Goal: Task Accomplishment & Management: Manage account settings

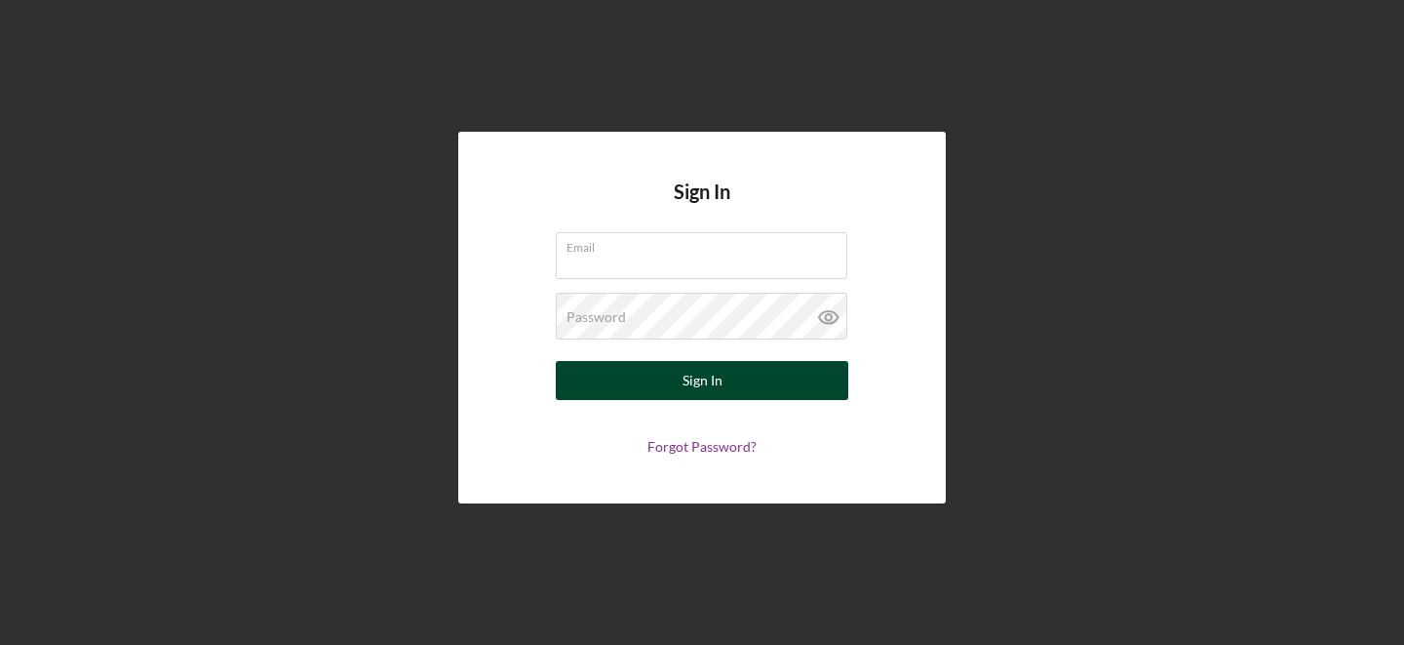
type input "[PERSON_NAME][EMAIL_ADDRESS][DOMAIN_NAME]"
click at [660, 376] on button "Sign In" at bounding box center [702, 380] width 293 height 39
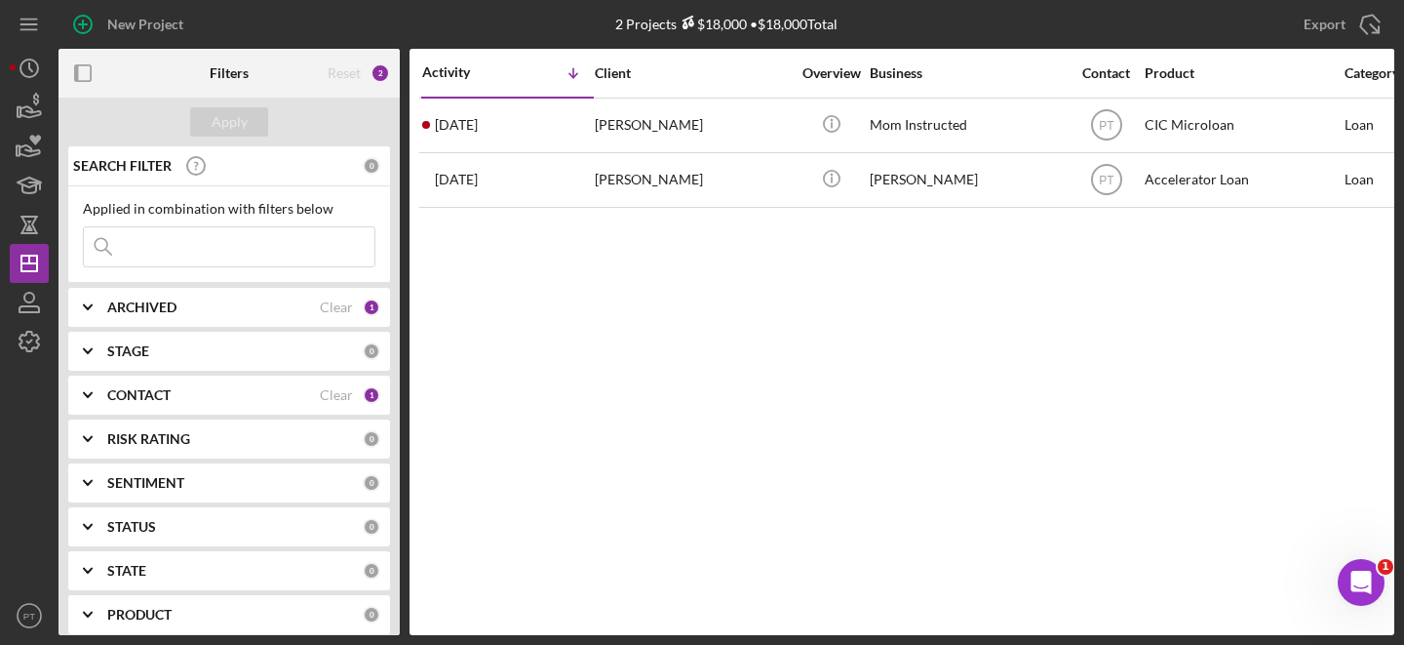
click at [257, 307] on div "ARCHIVED" at bounding box center [213, 307] width 213 height 16
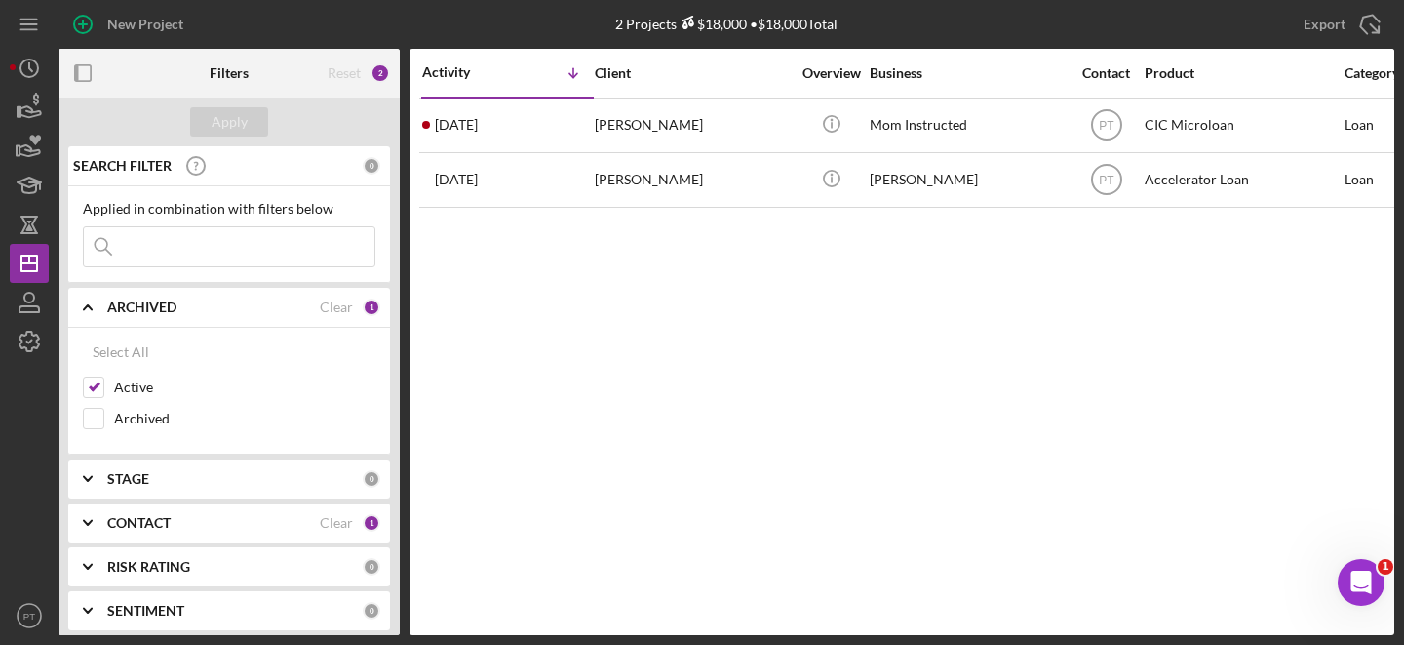
click at [238, 311] on div "ARCHIVED" at bounding box center [213, 307] width 213 height 16
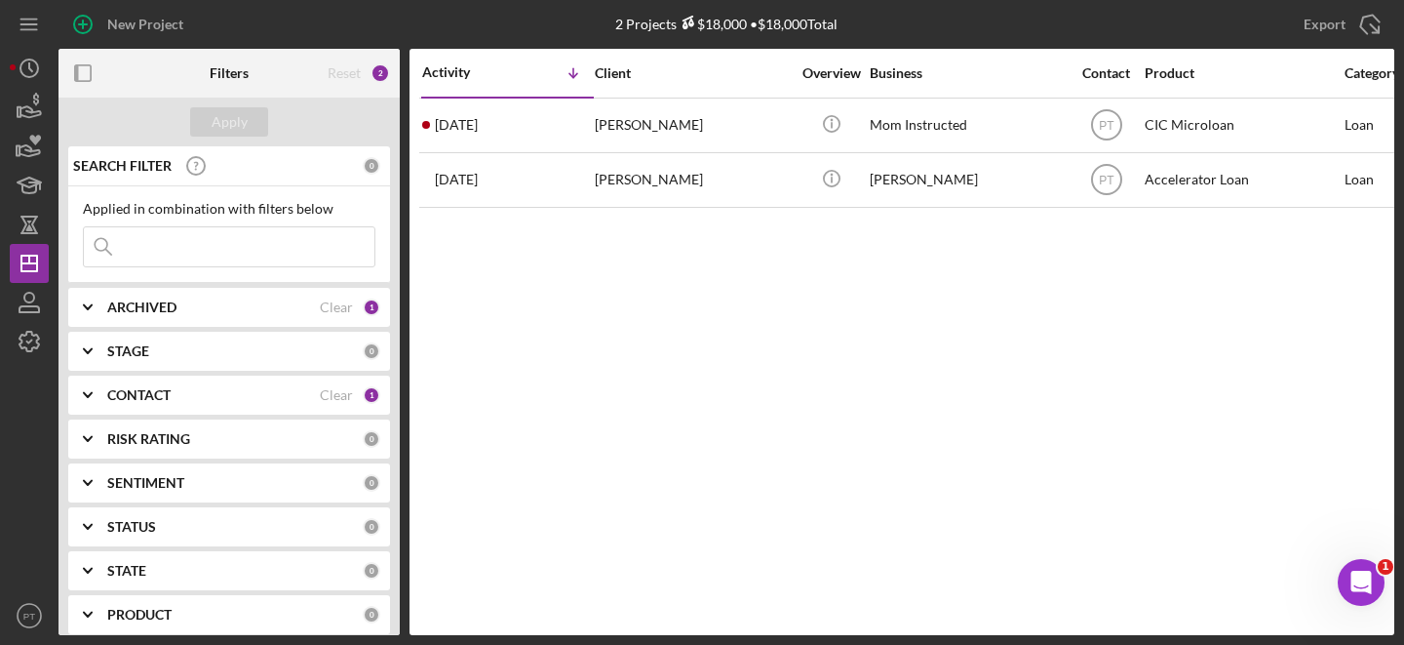
click at [202, 400] on div "CONTACT" at bounding box center [213, 395] width 213 height 16
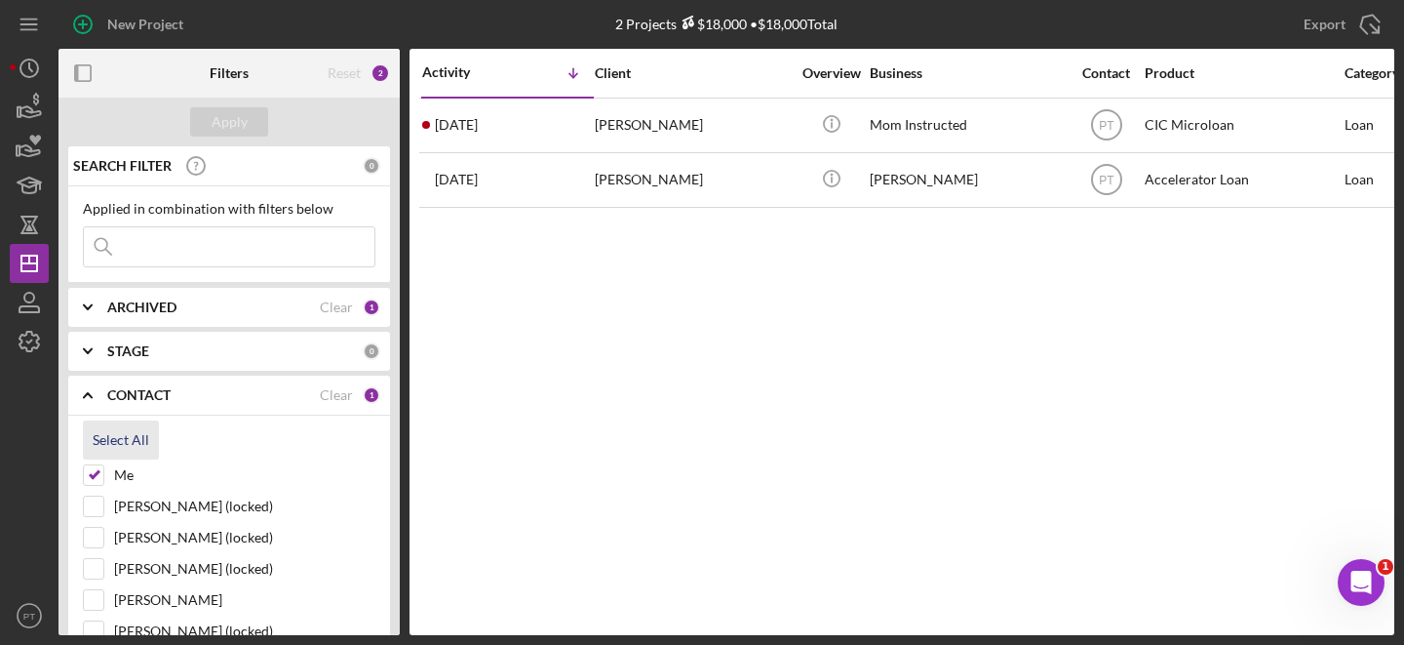
click at [139, 439] on div "Select All" at bounding box center [121, 439] width 57 height 39
checkbox input "true"
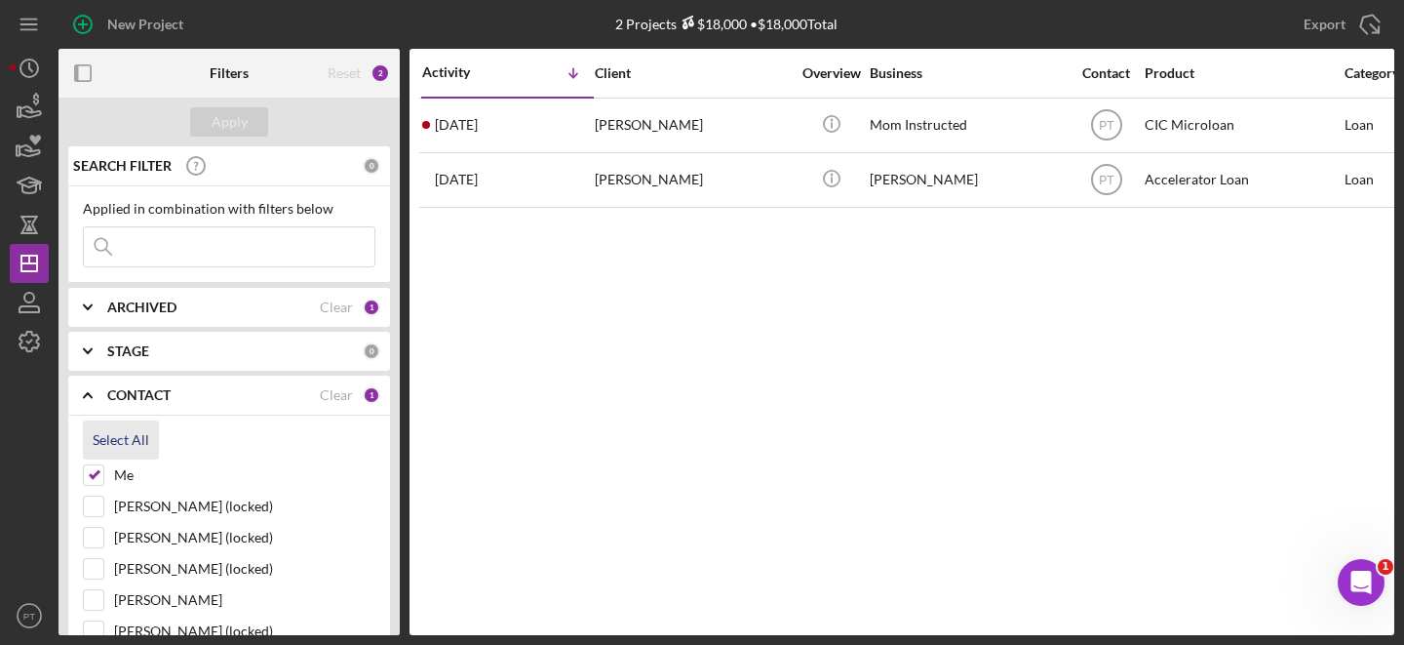
checkbox input "true"
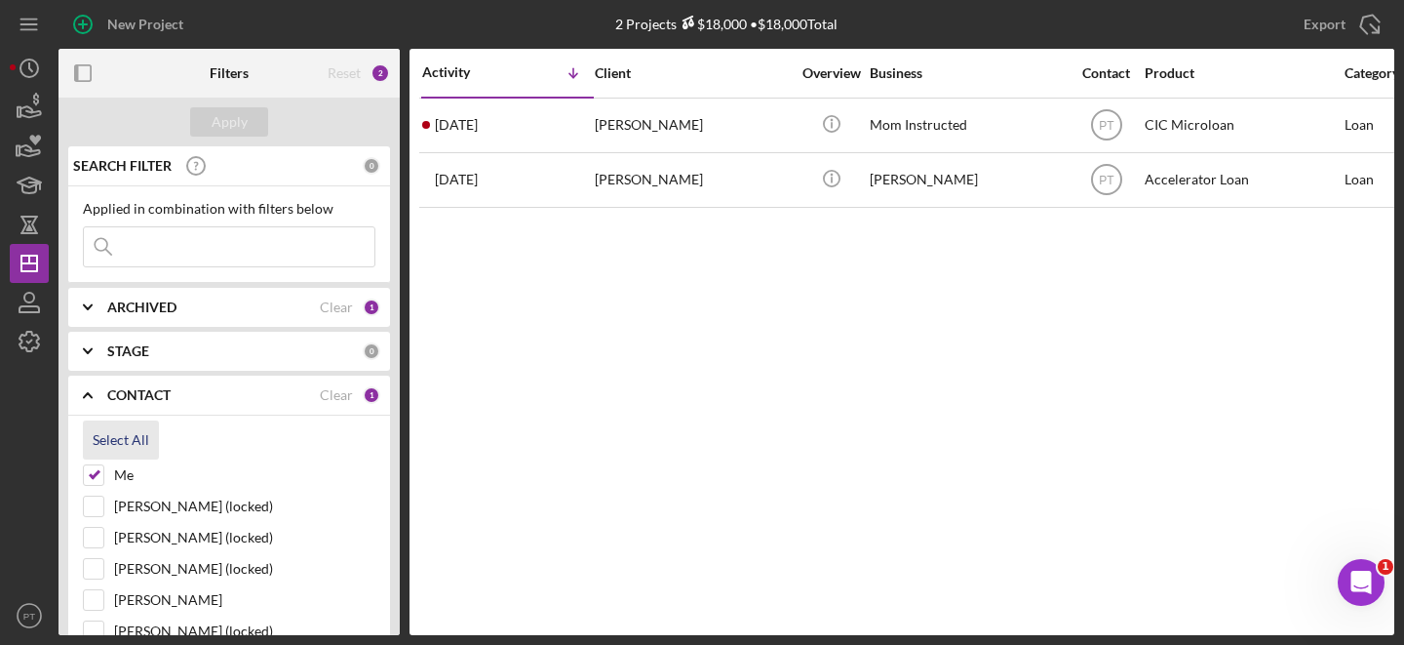
checkbox input "true"
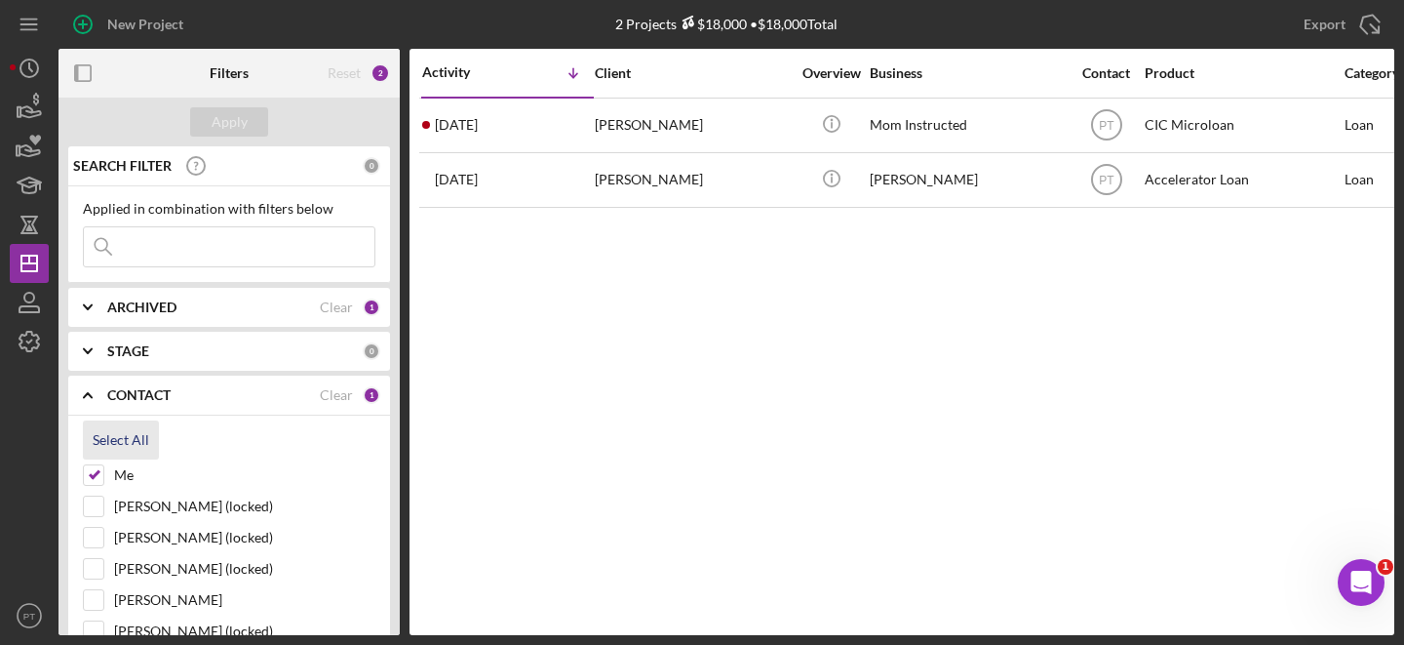
checkbox input "true"
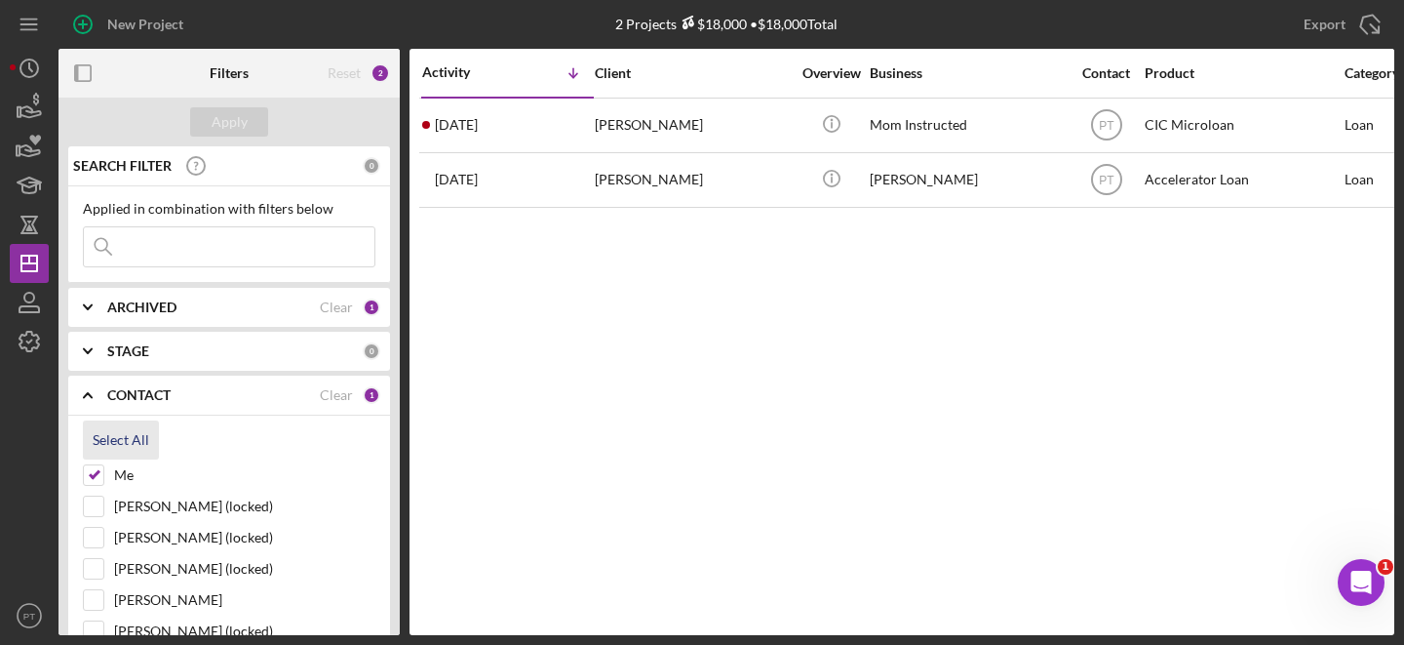
checkbox input "true"
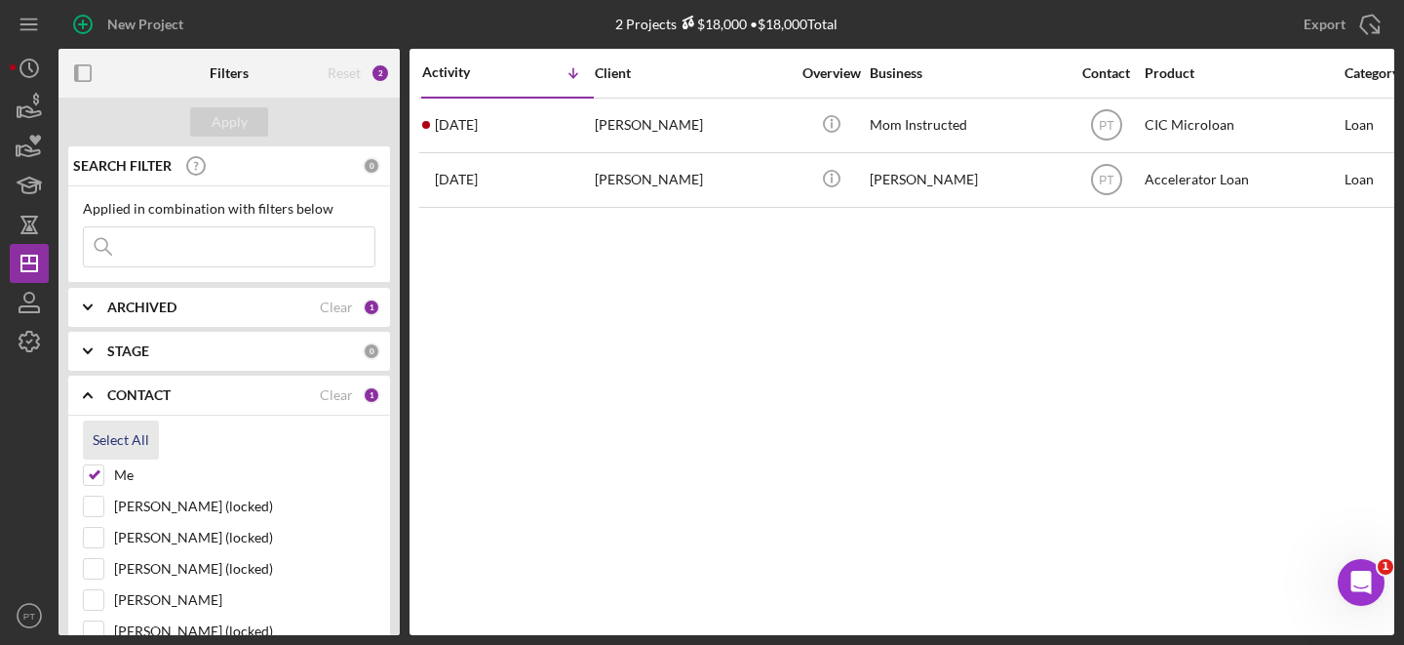
checkbox input "true"
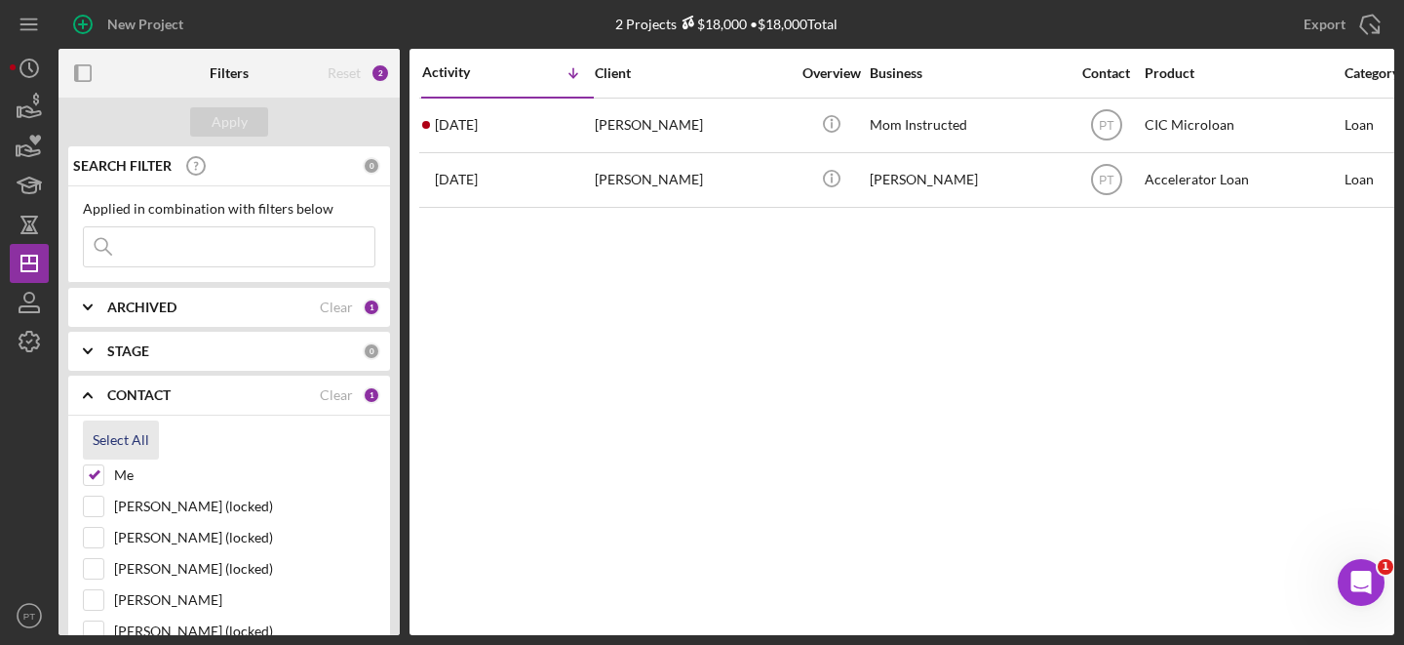
checkbox input "true"
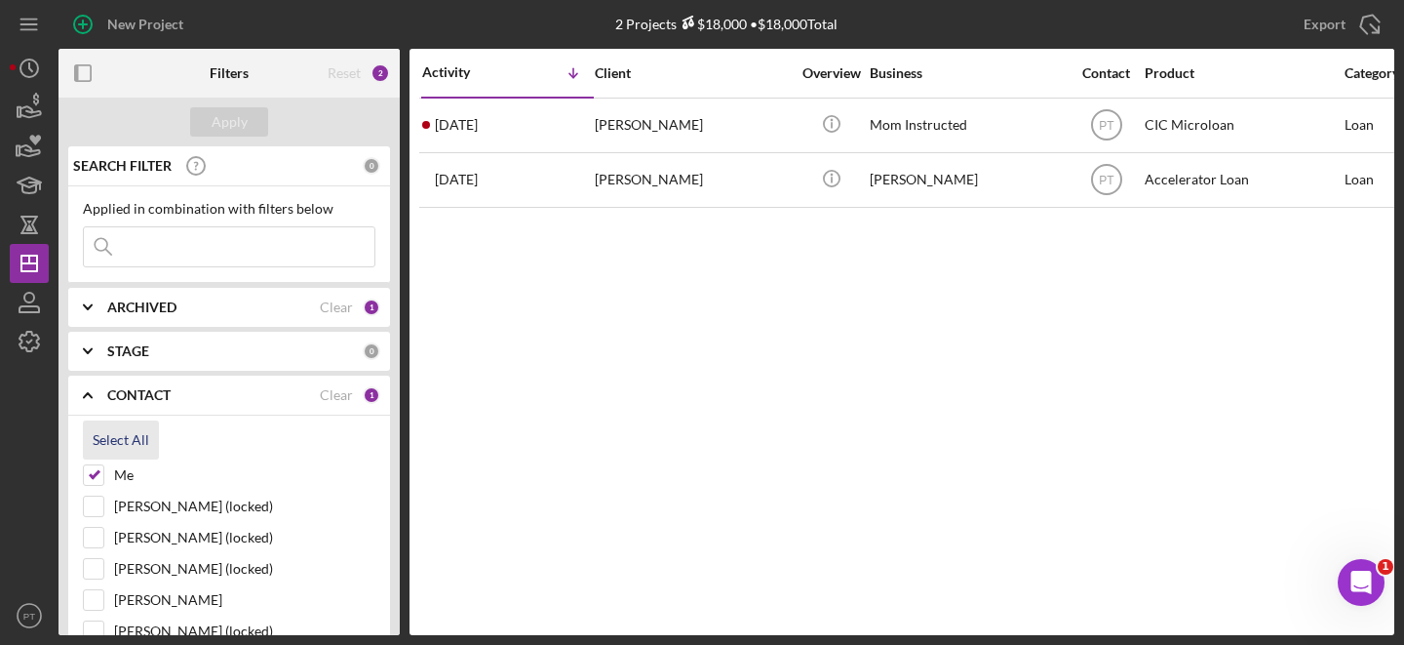
checkbox input "true"
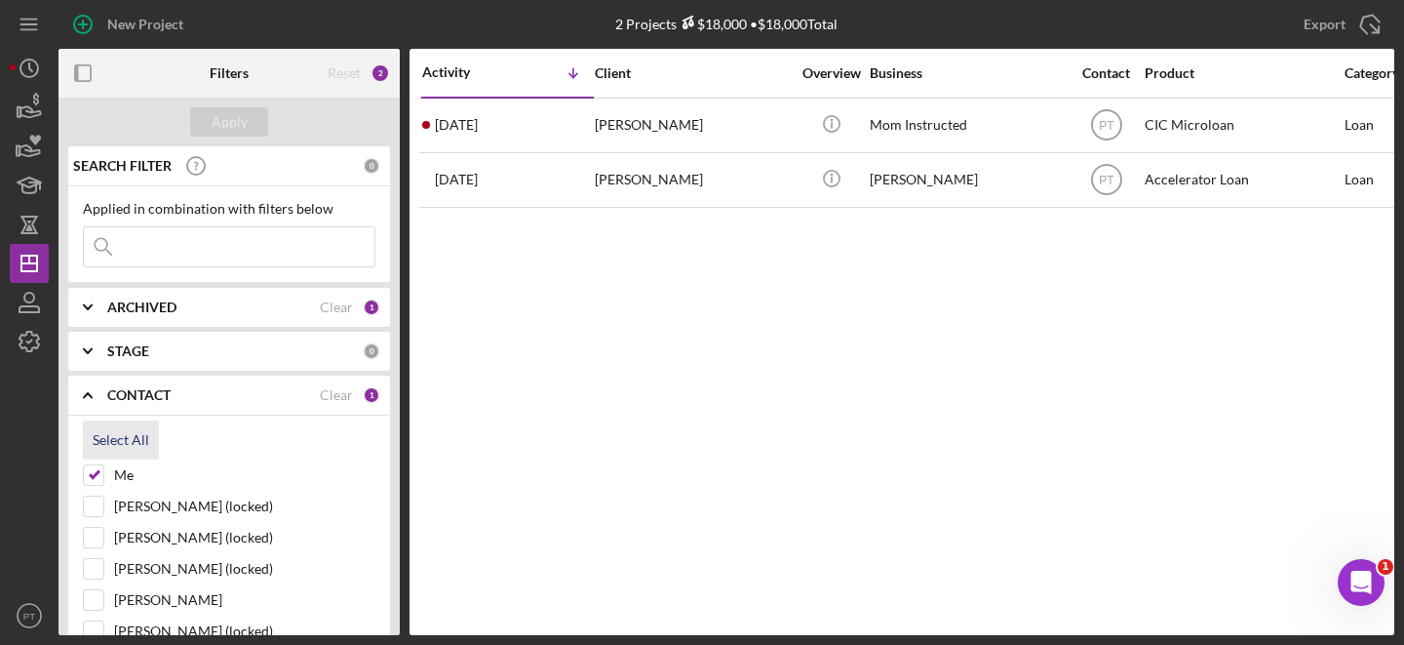
checkbox input "true"
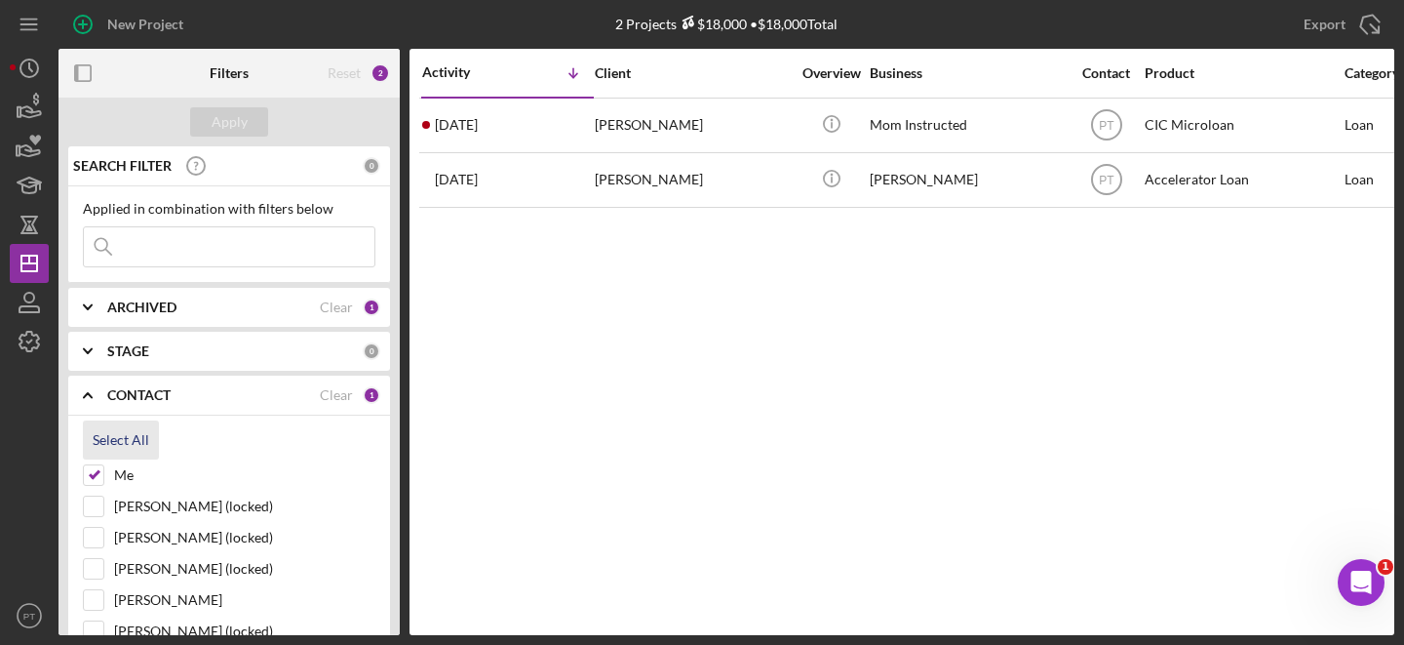
checkbox input "true"
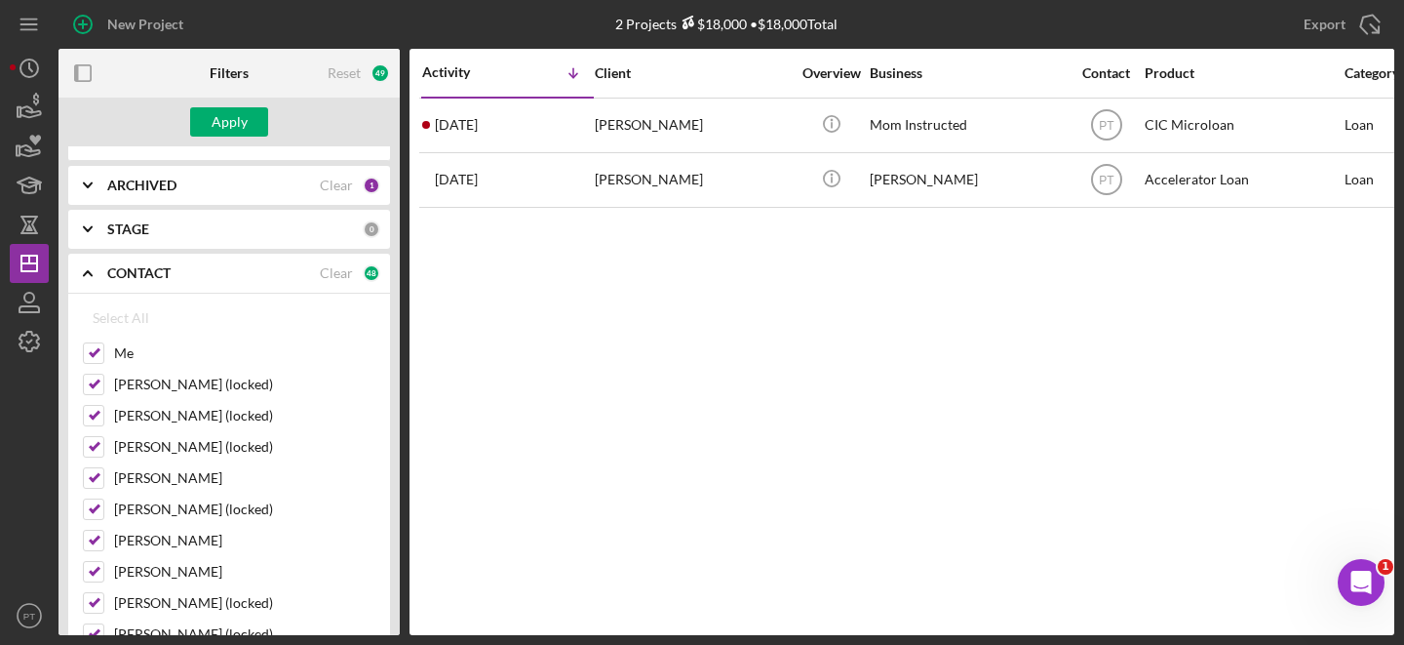
scroll to position [171, 0]
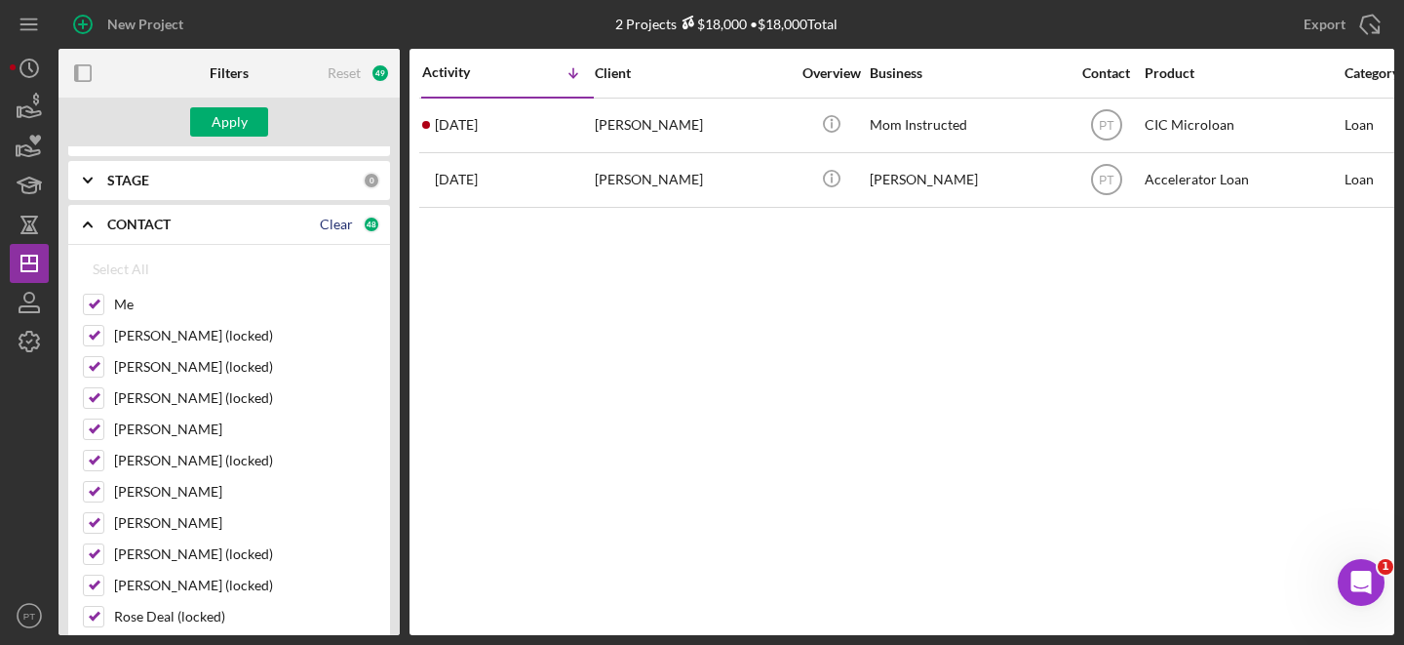
click at [320, 230] on div "Clear" at bounding box center [336, 225] width 33 height 16
checkbox input "false"
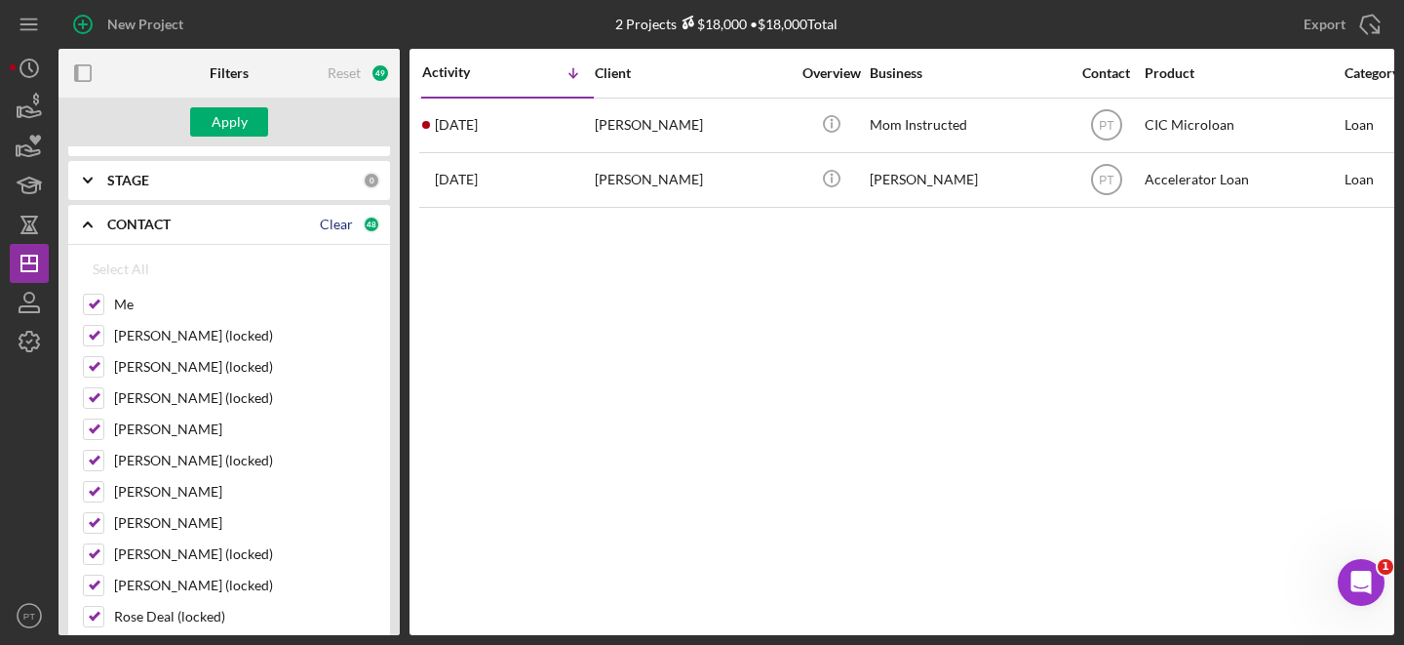
checkbox input "false"
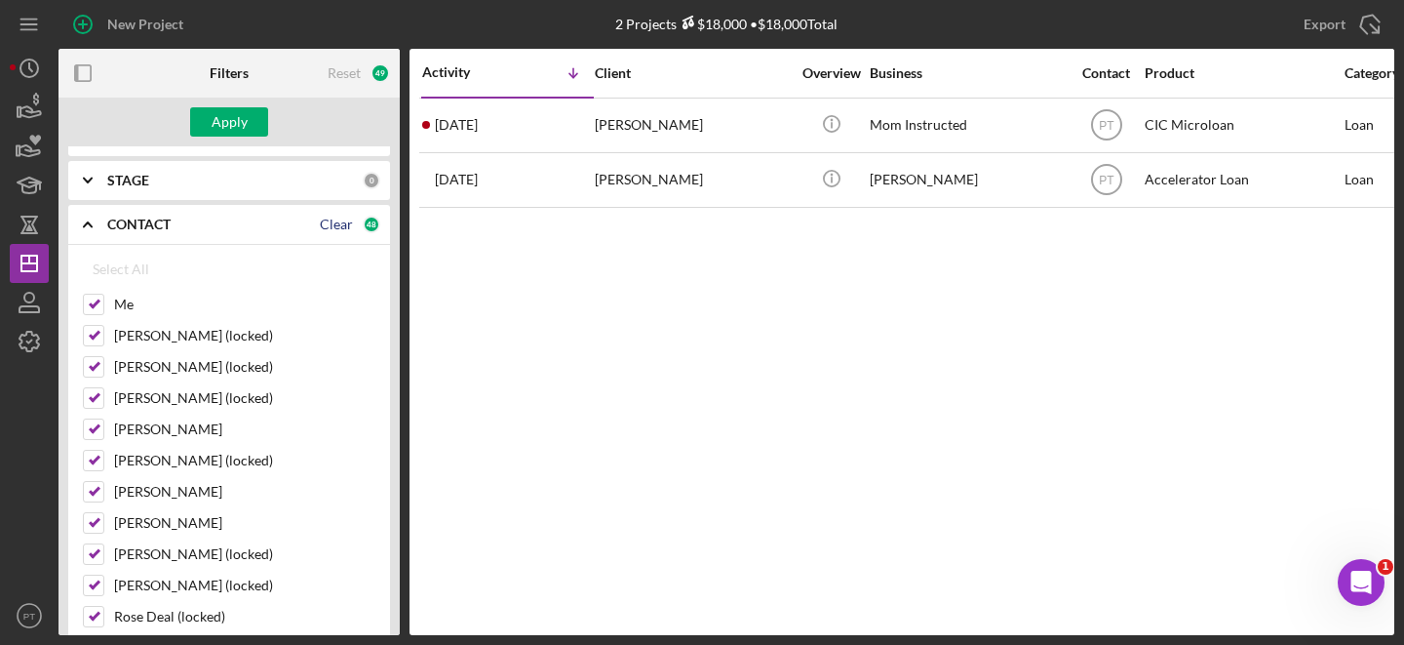
checkbox input "false"
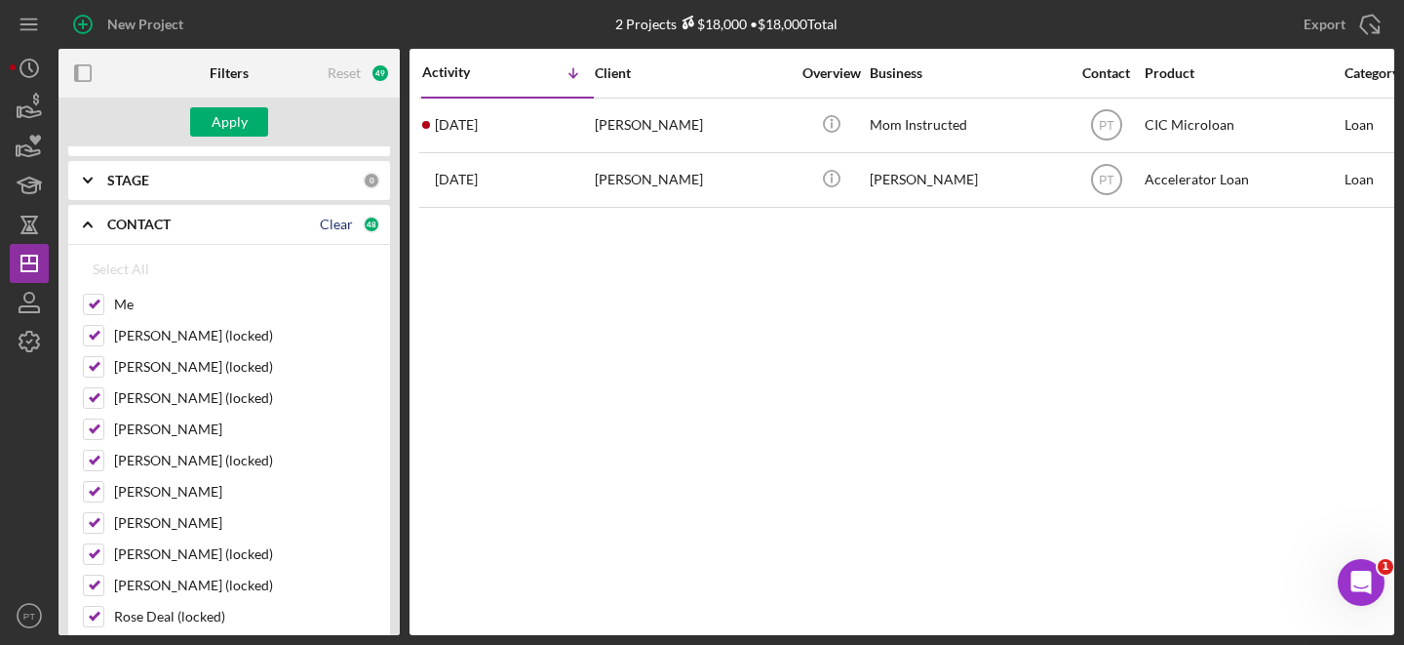
checkbox input "false"
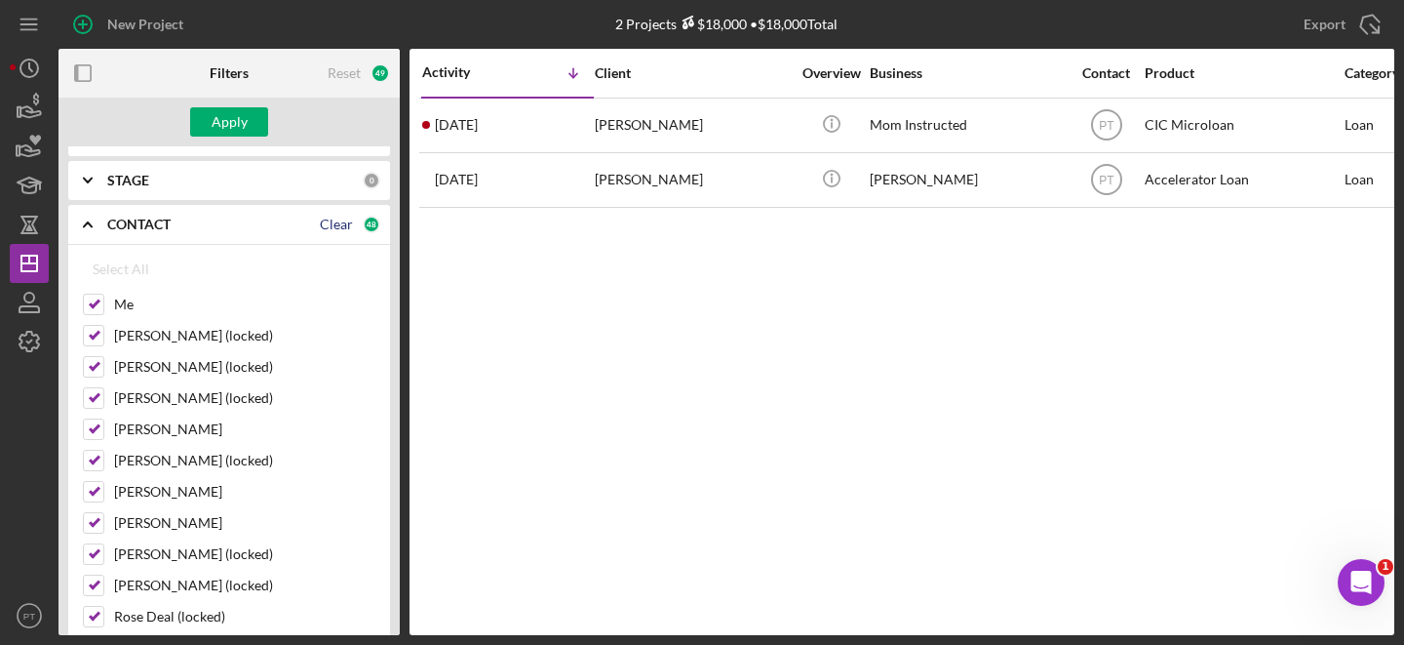
checkbox input "false"
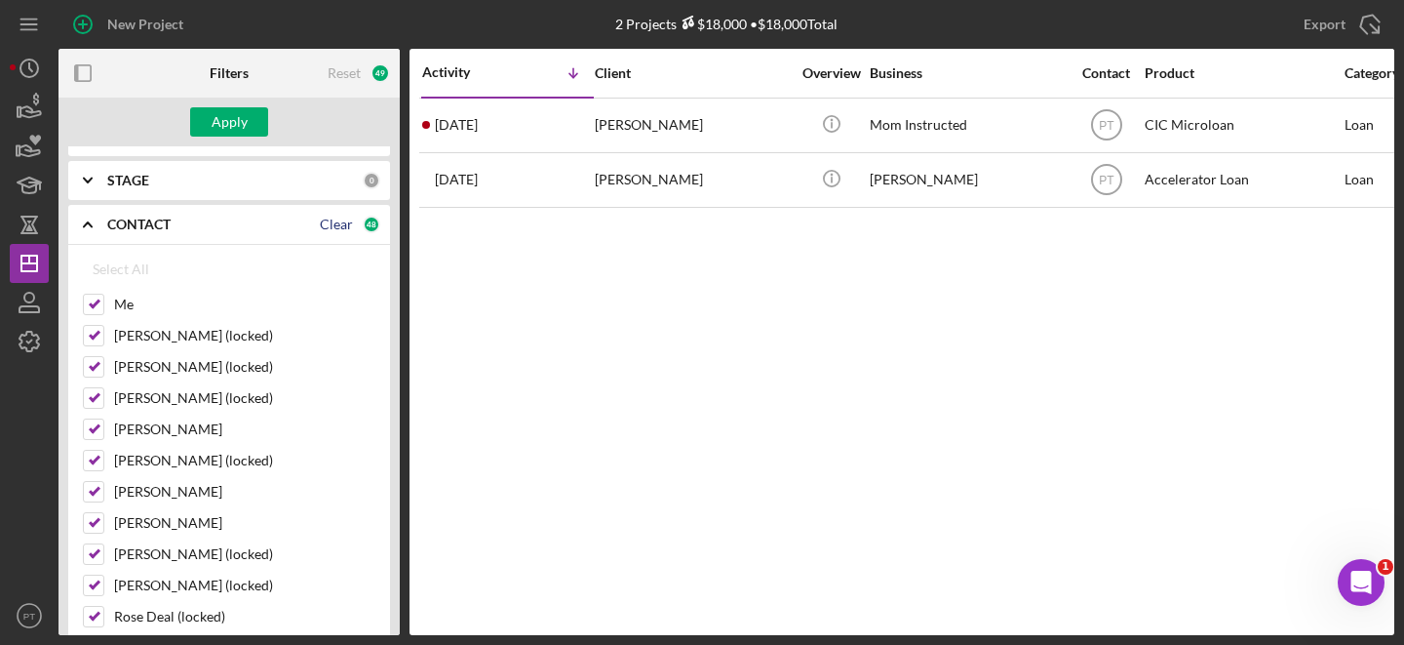
checkbox input "false"
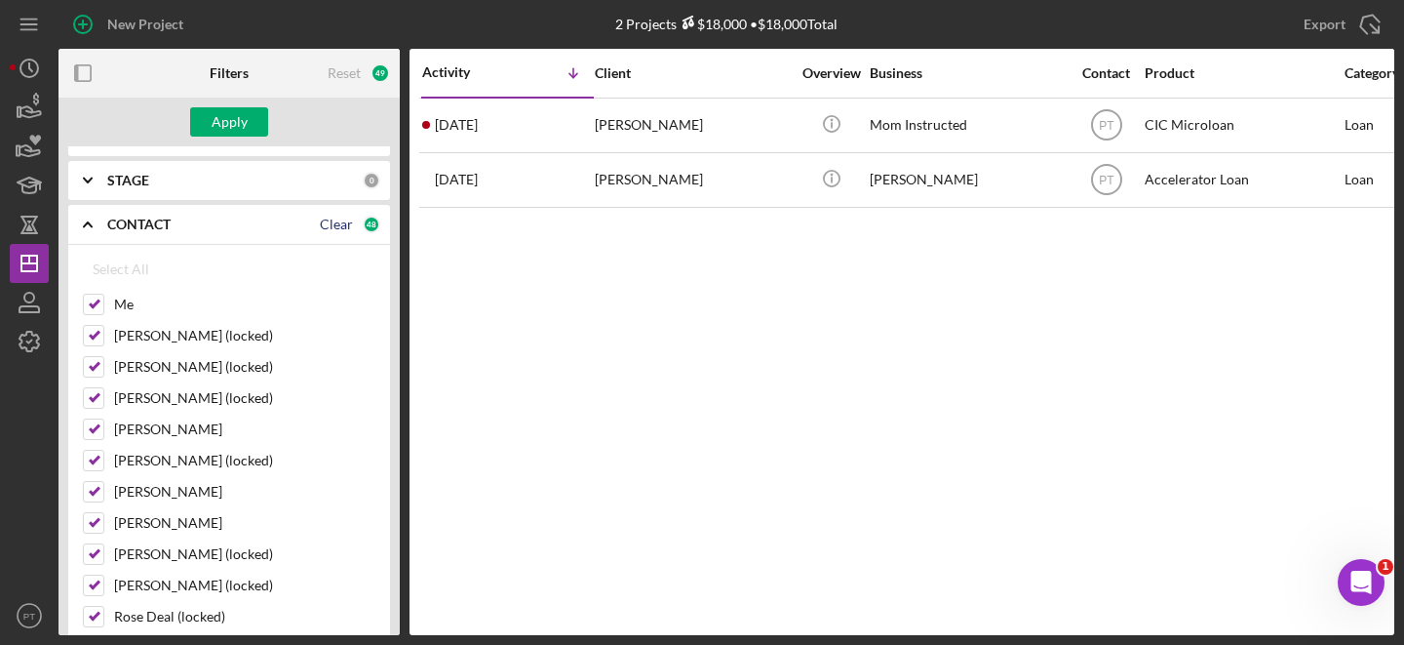
checkbox input "false"
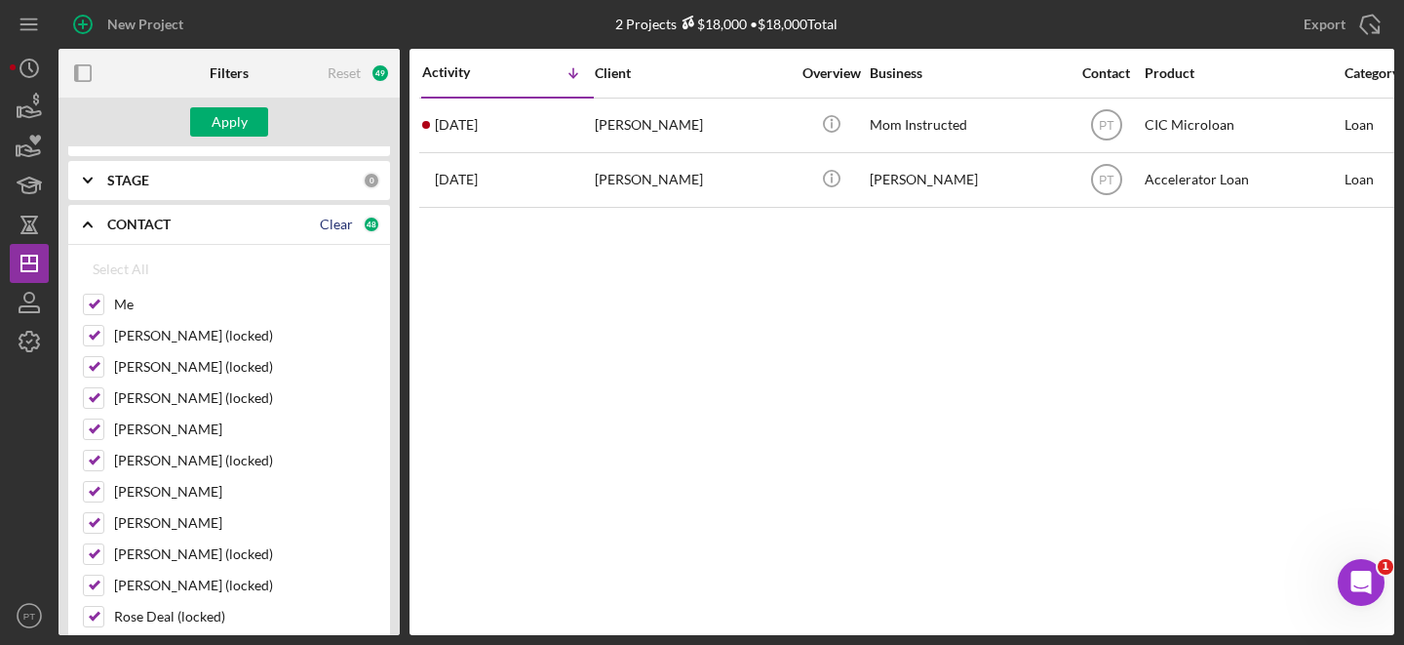
checkbox input "false"
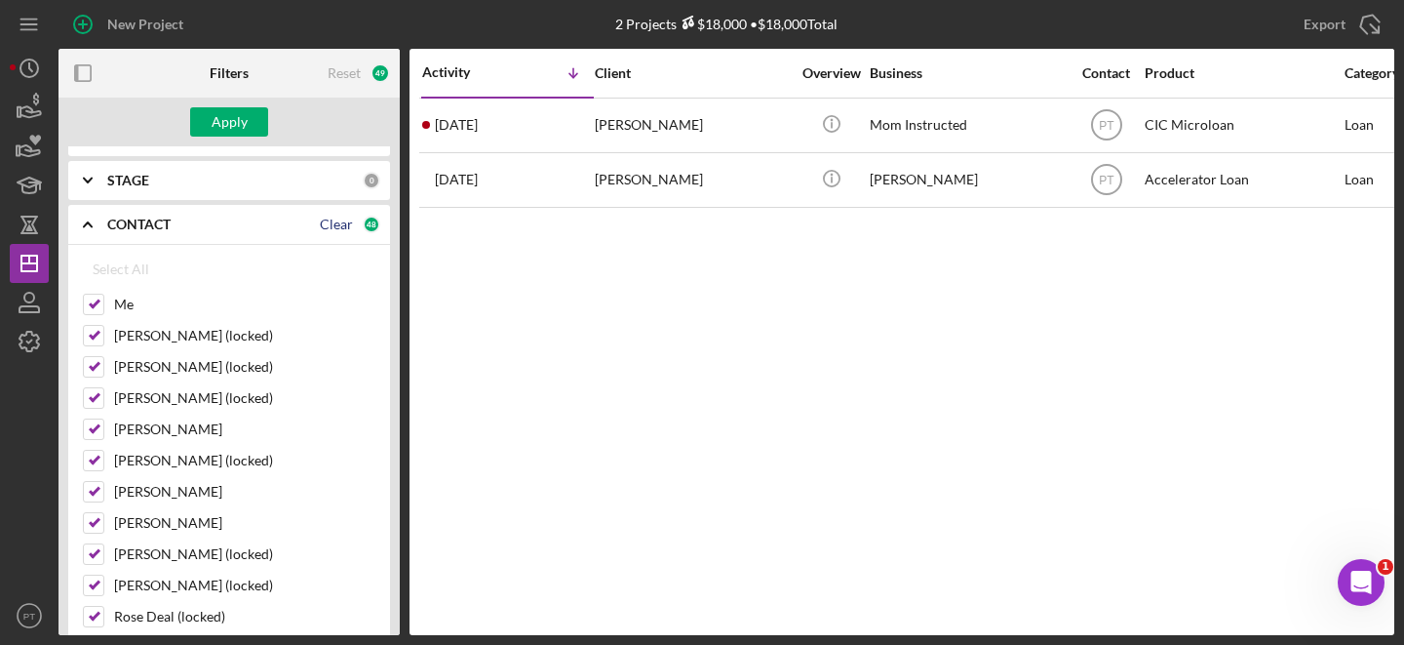
checkbox input "false"
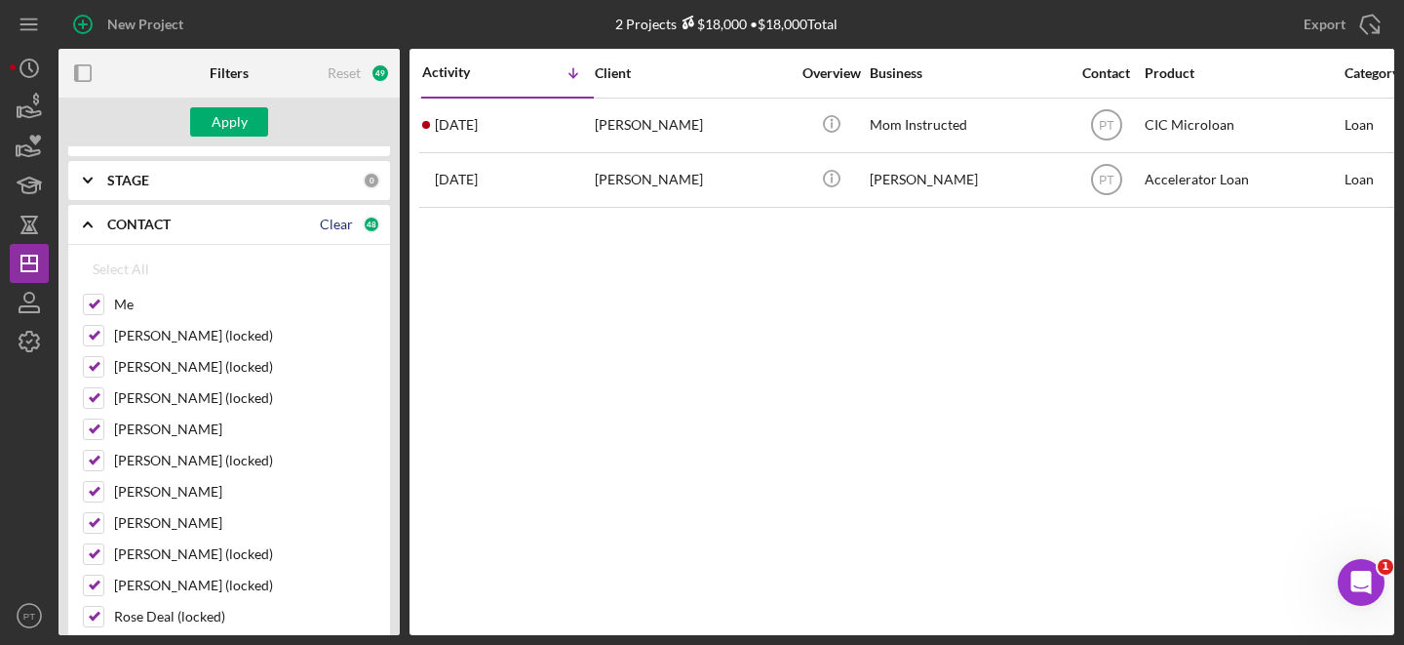
checkbox input "false"
click at [93, 304] on input "Me" at bounding box center [94, 305] width 20 height 20
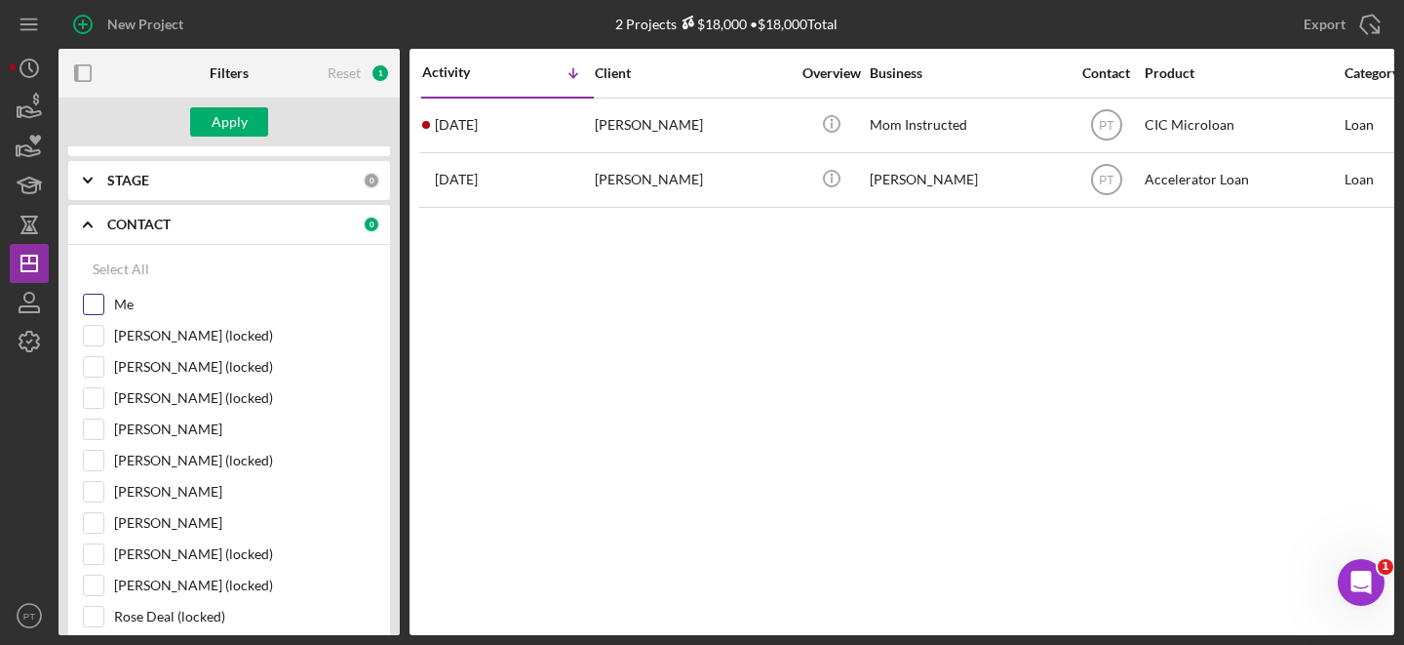
checkbox input "true"
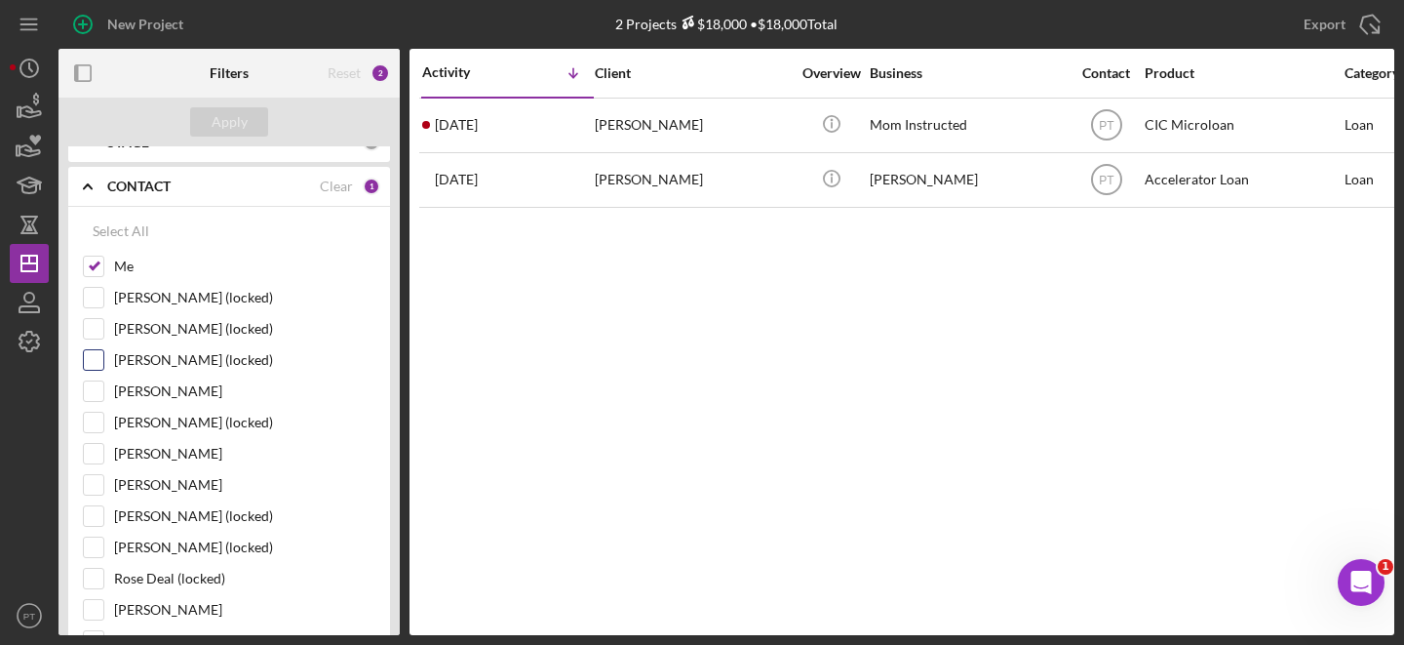
scroll to position [219, 0]
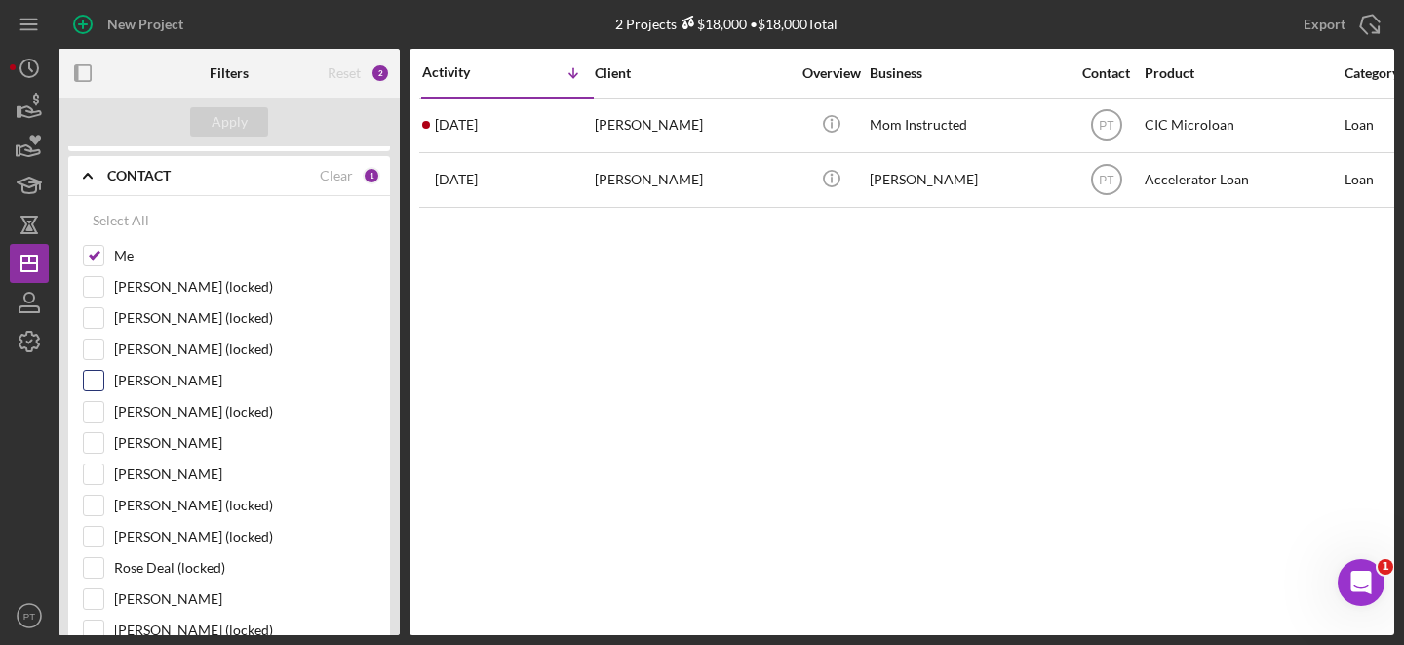
click at [107, 383] on div "[PERSON_NAME]" at bounding box center [229, 385] width 293 height 31
click at [100, 376] on input "[PERSON_NAME]" at bounding box center [94, 381] width 20 height 20
checkbox input "true"
click at [225, 131] on div "Apply" at bounding box center [230, 121] width 36 height 29
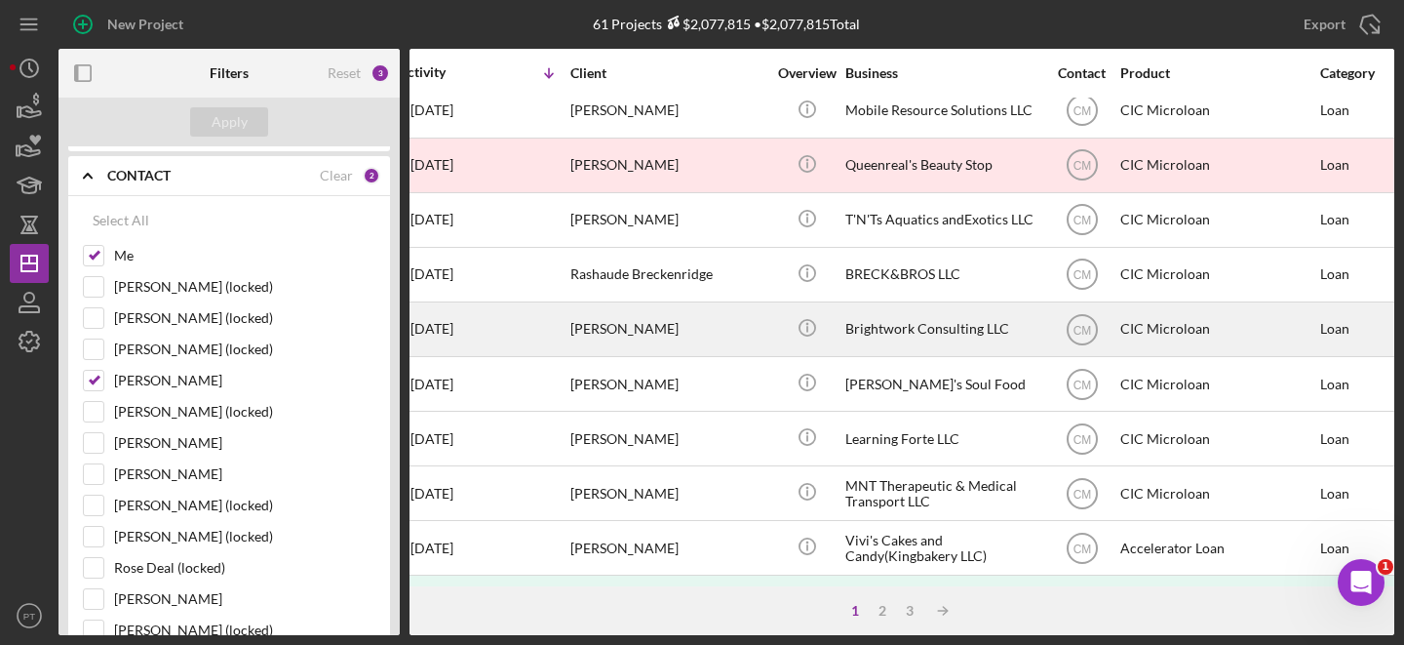
scroll to position [69, 16]
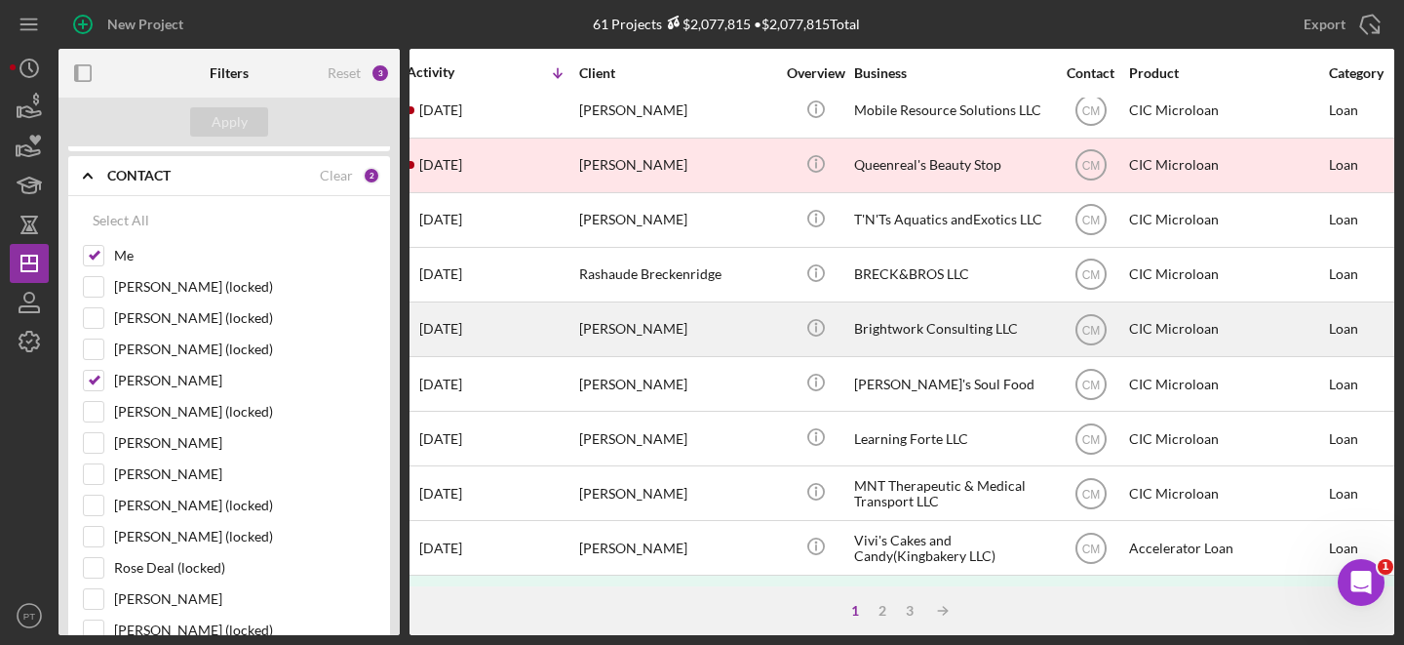
click at [696, 339] on div "Rachel Moynihan" at bounding box center [676, 329] width 195 height 52
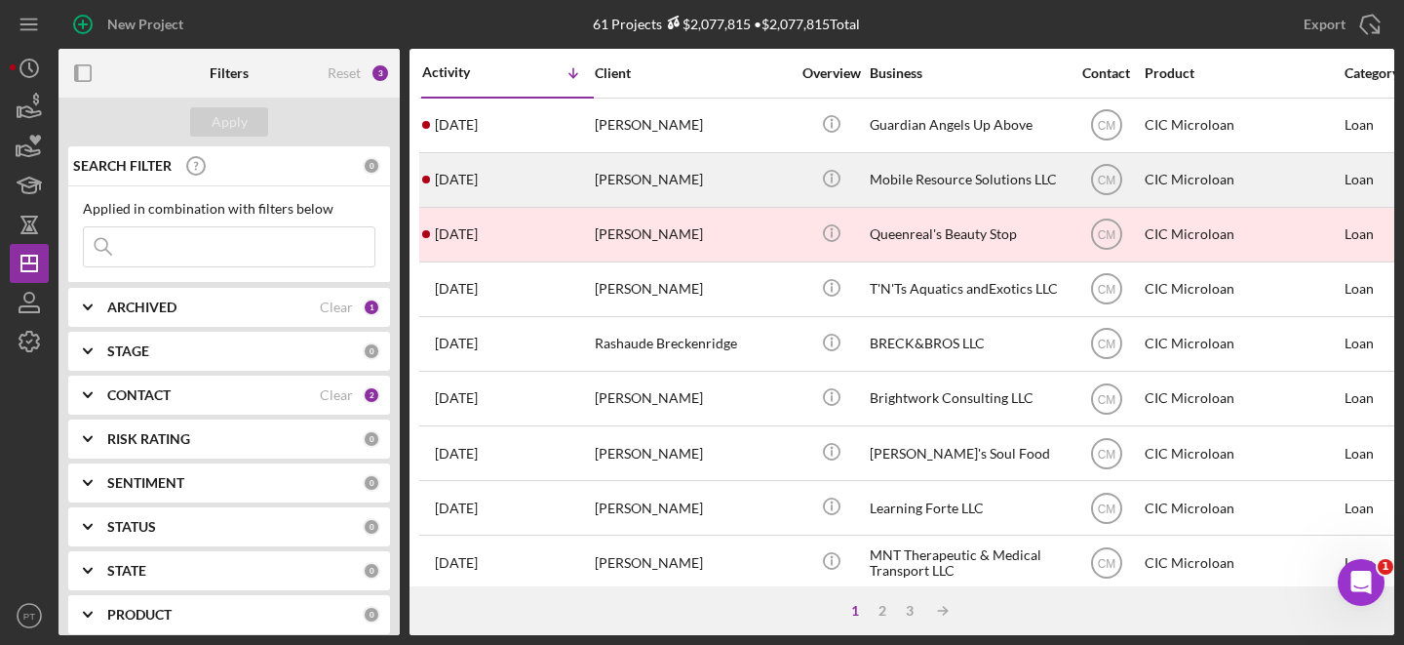
click at [706, 189] on div "[PERSON_NAME]" at bounding box center [692, 180] width 195 height 52
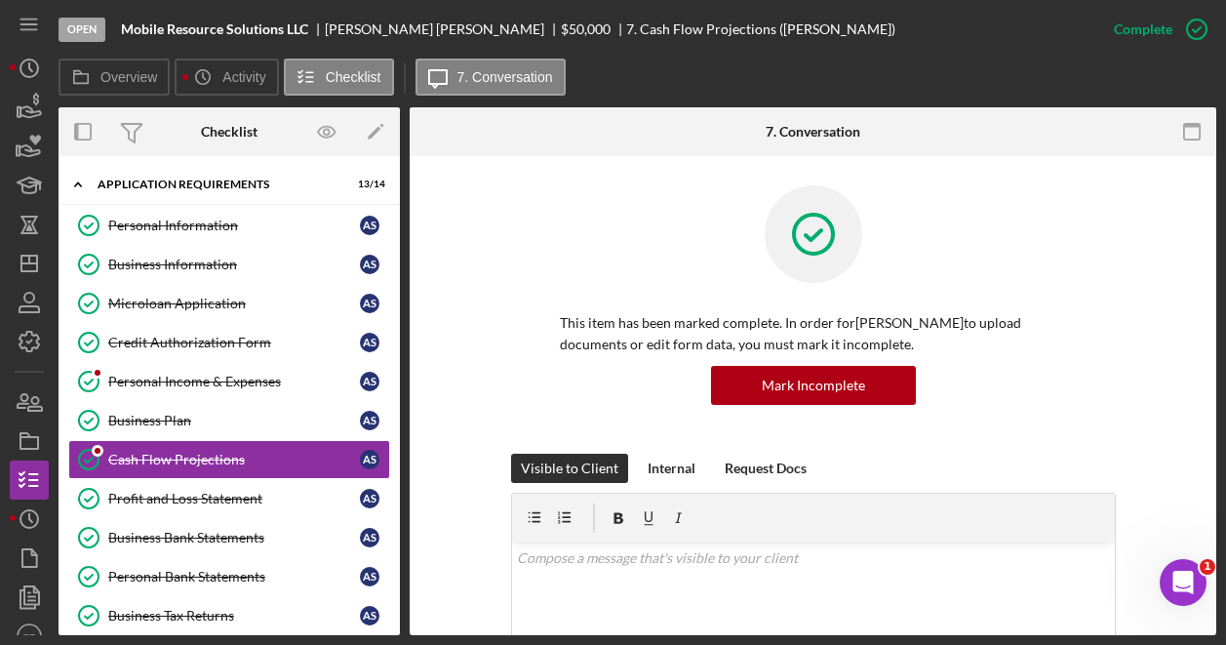
scroll to position [63, 0]
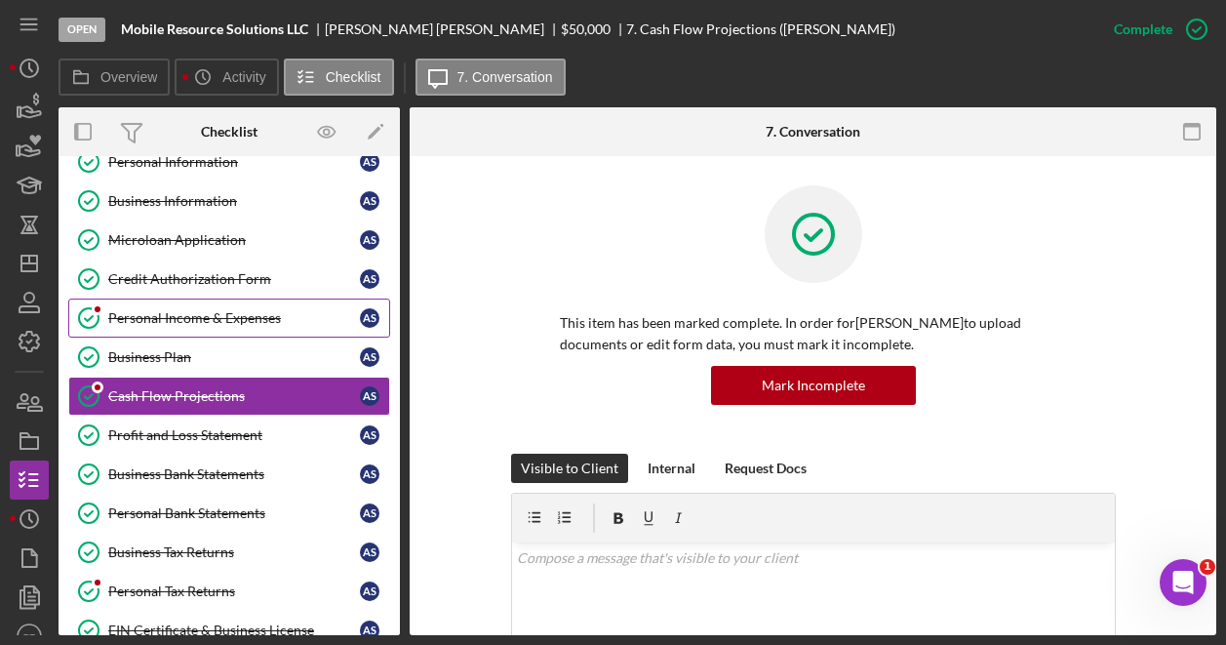
click at [197, 319] on div "Personal Income & Expenses" at bounding box center [234, 318] width 252 height 16
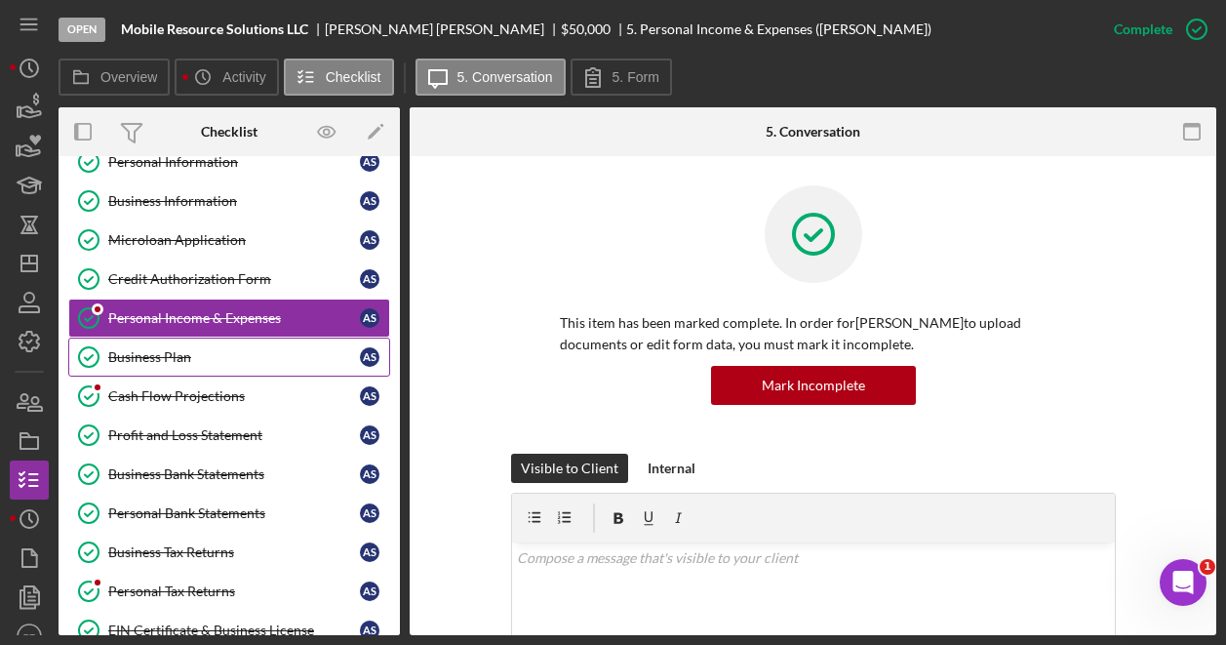
click at [186, 352] on div "Business Plan" at bounding box center [234, 357] width 252 height 16
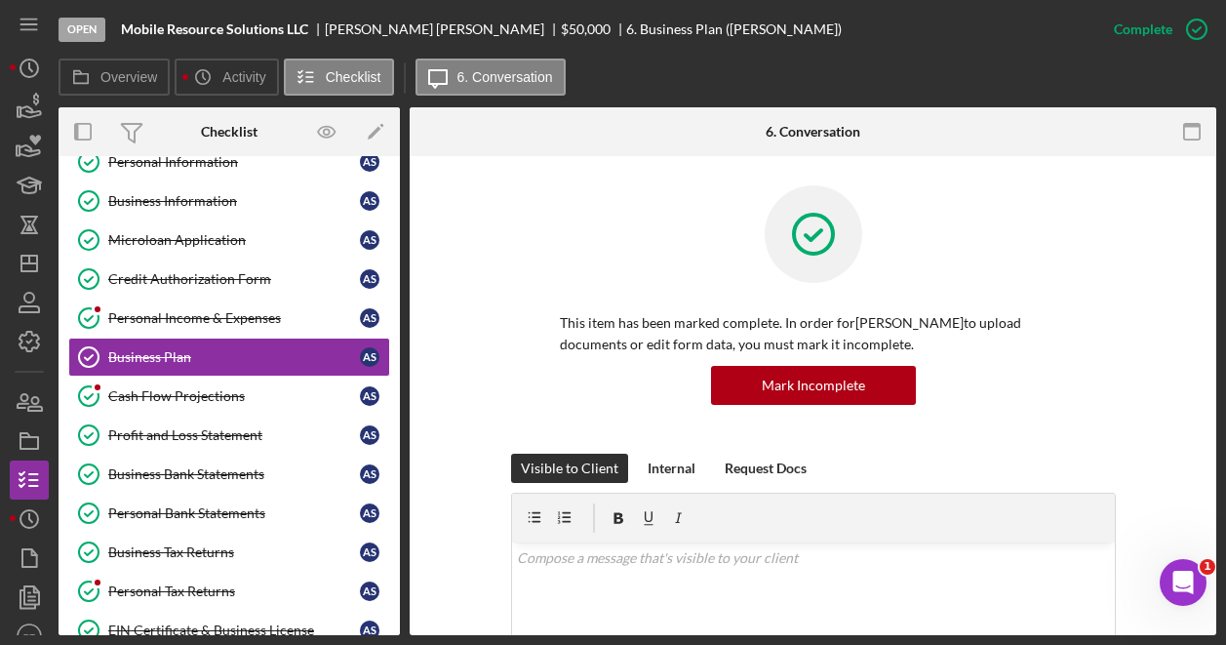
scroll to position [466, 0]
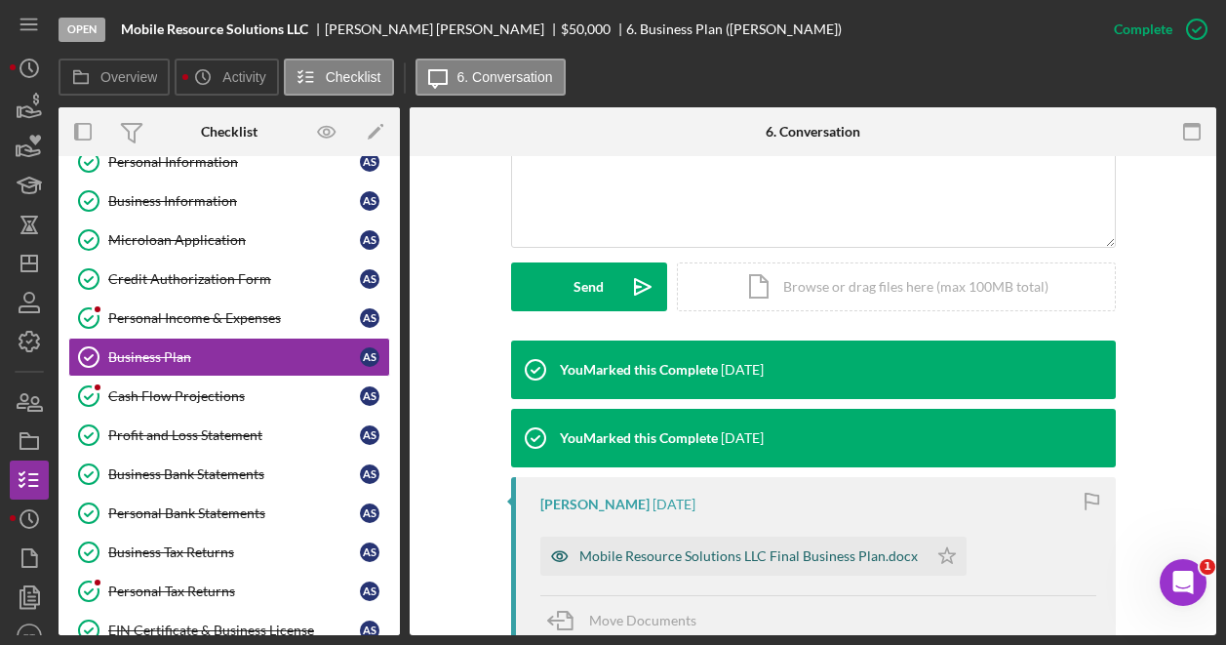
click at [632, 560] on div "Mobile Resource Solutions LLC Final Business Plan.docx" at bounding box center [748, 556] width 338 height 16
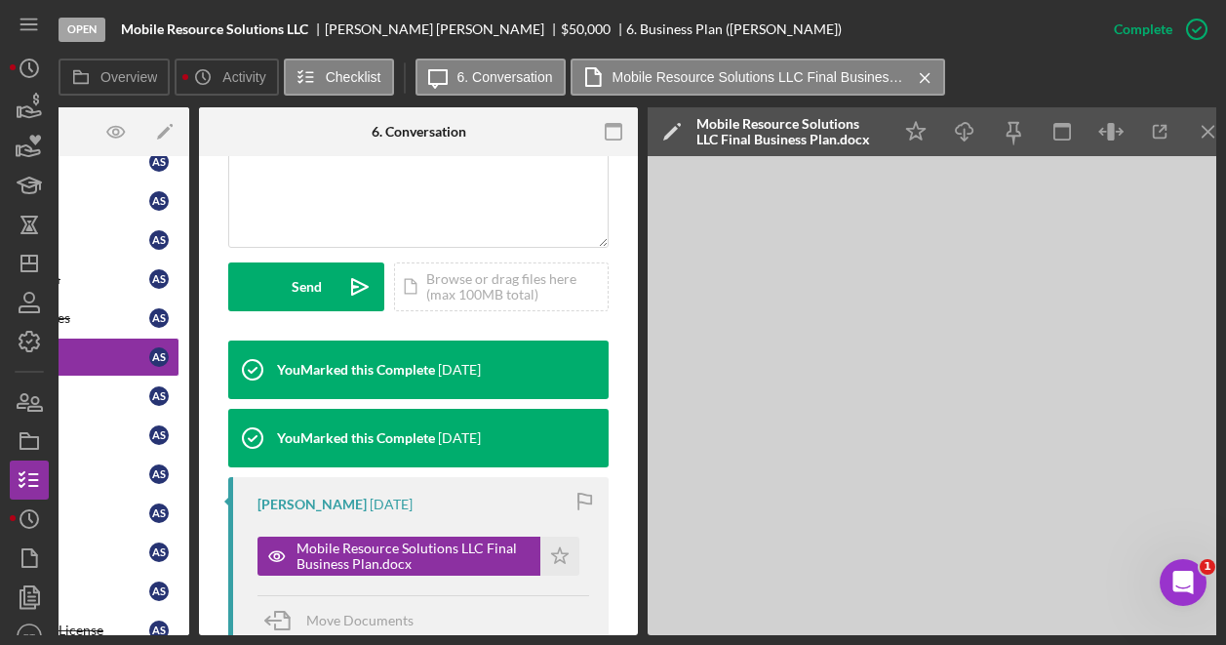
scroll to position [0, 227]
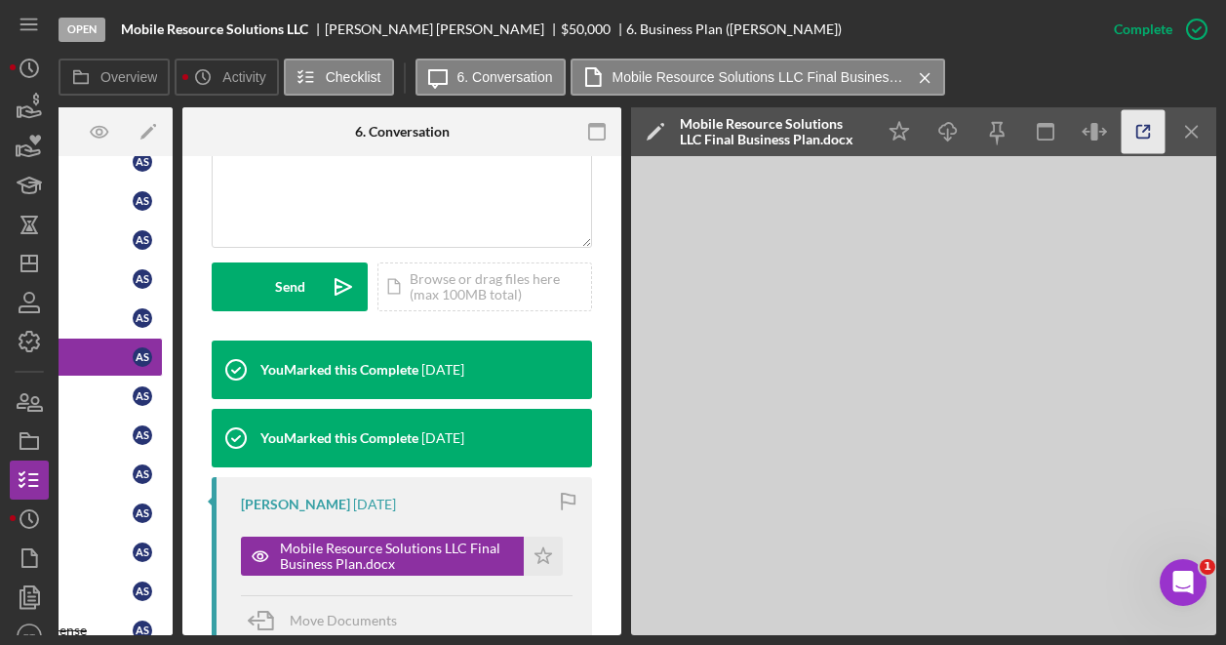
click at [1150, 132] on icon "button" at bounding box center [1144, 132] width 44 height 44
